Goal: Task Accomplishment & Management: Complete application form

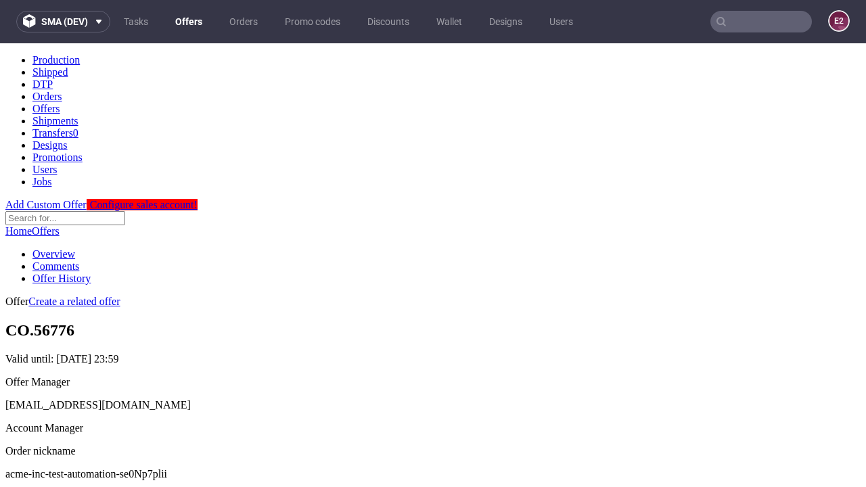
scroll to position [134, 0]
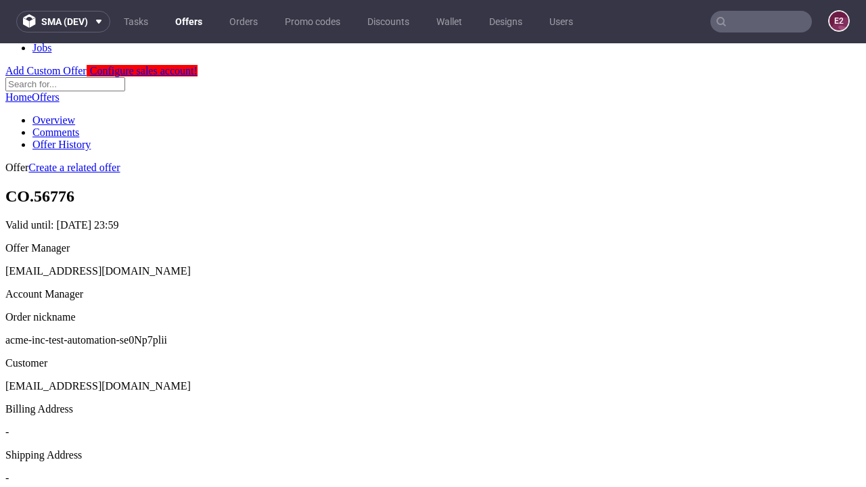
scroll to position [461, 0]
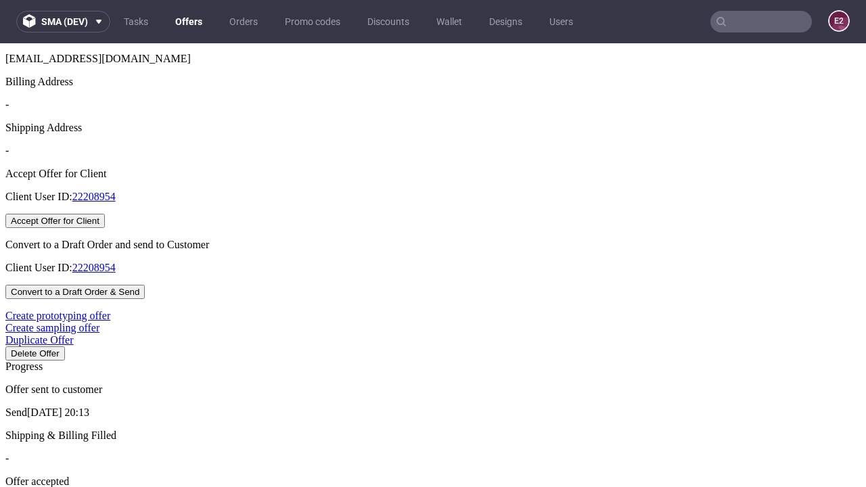
click at [105, 228] on button "Accept Offer for Client" at bounding box center [54, 221] width 99 height 14
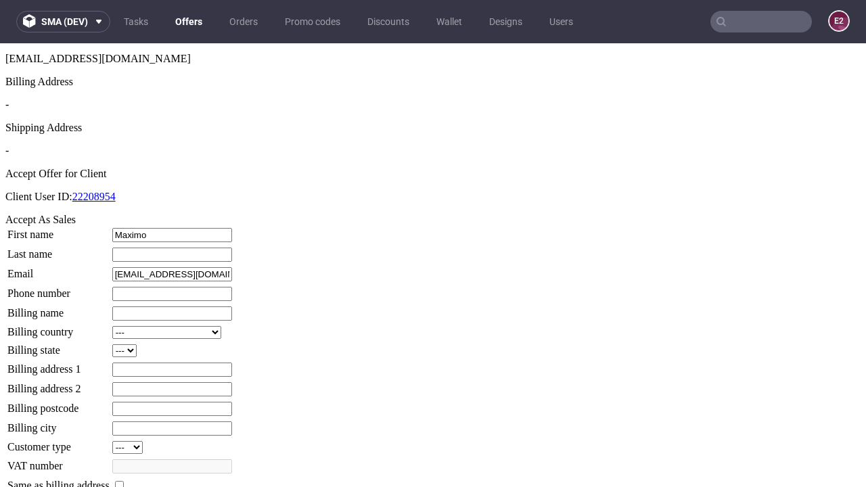
type input "Maximo"
type input "Bruen"
type input "1509813888"
type input "Cale_Moen21"
select select "13"
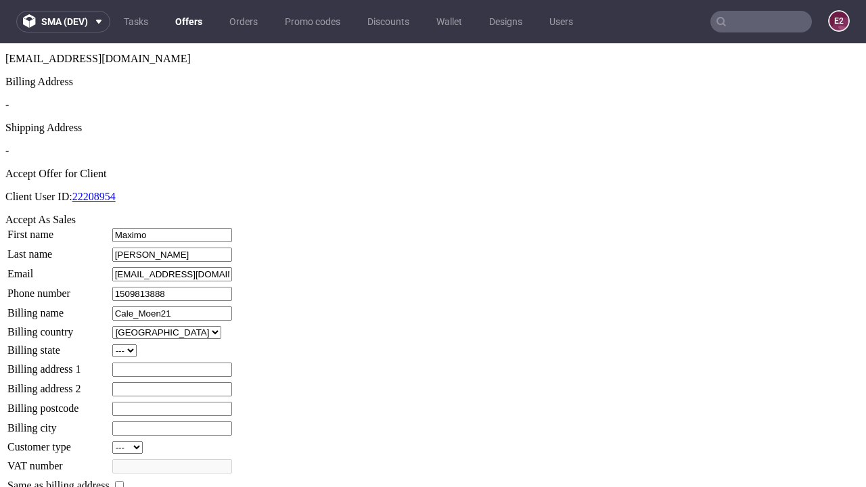
select select "132"
type input "Cale_Moen21"
type input "1 VonRueden Drove"
type input "OV3 6BY"
type input "Zieme-over-Mohr"
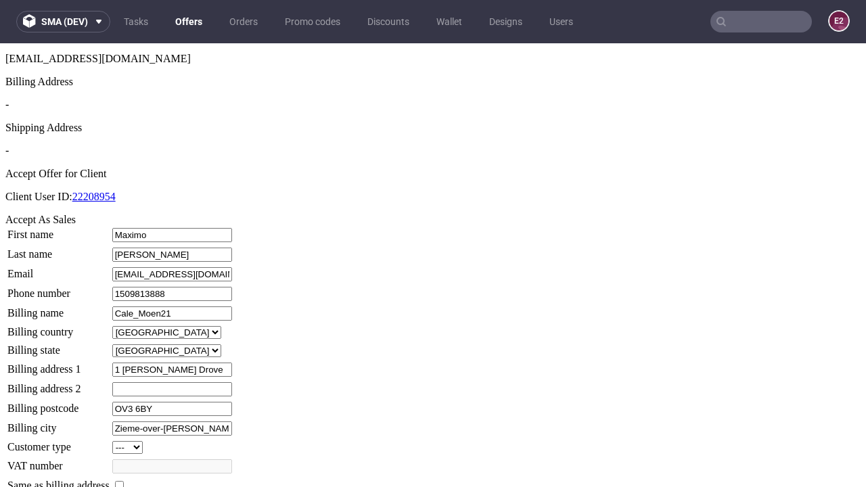
click at [124, 481] on input "checkbox" at bounding box center [119, 485] width 9 height 9
checkbox input "true"
type input "Cale_Moen21"
select select "13"
type input "1 VonRueden Drove"
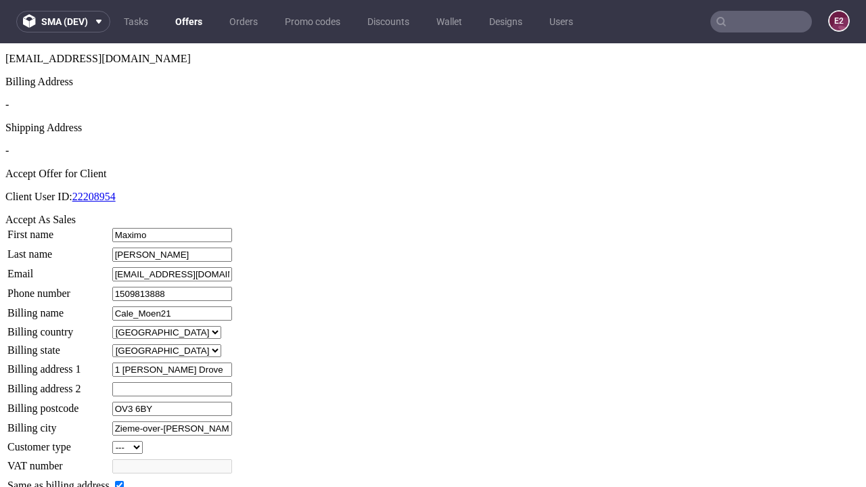
type input "OV3 6BY"
type input "Zieme-over-Mohr"
select select "132"
